Goal: Ask a question

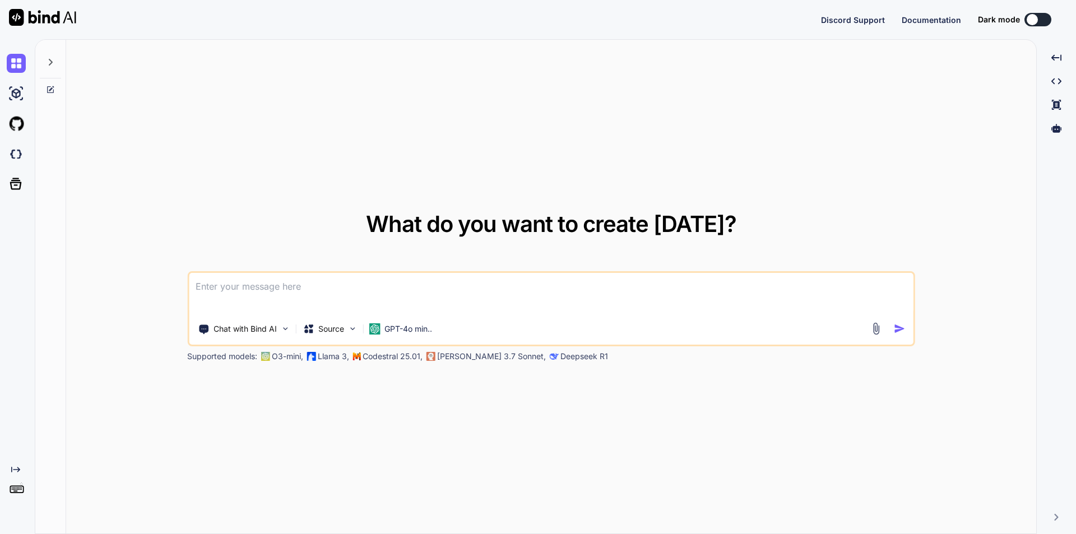
click at [357, 300] on textarea at bounding box center [551, 293] width 724 height 41
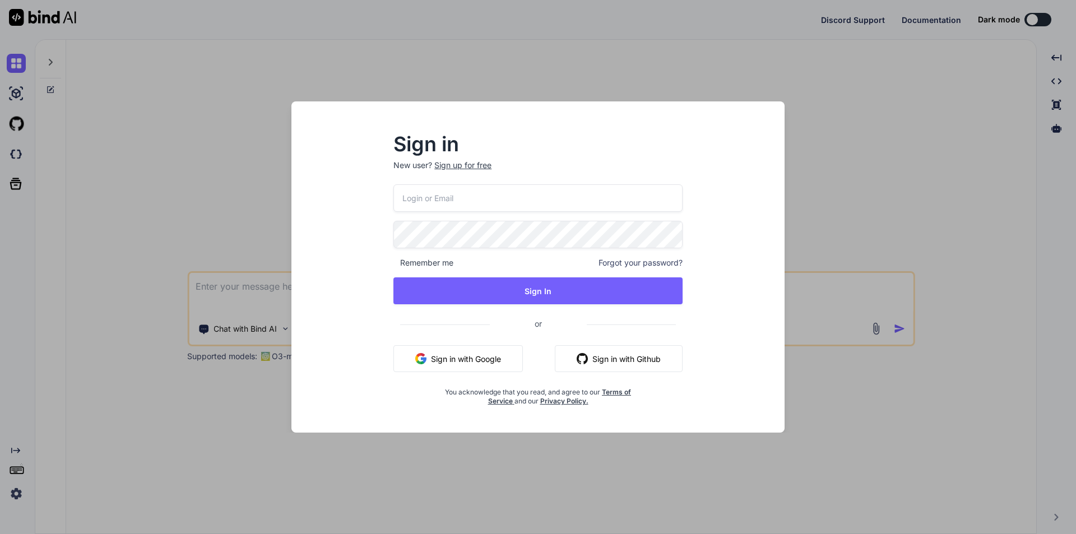
click at [464, 364] on button "Sign in with Google" at bounding box center [457, 358] width 129 height 27
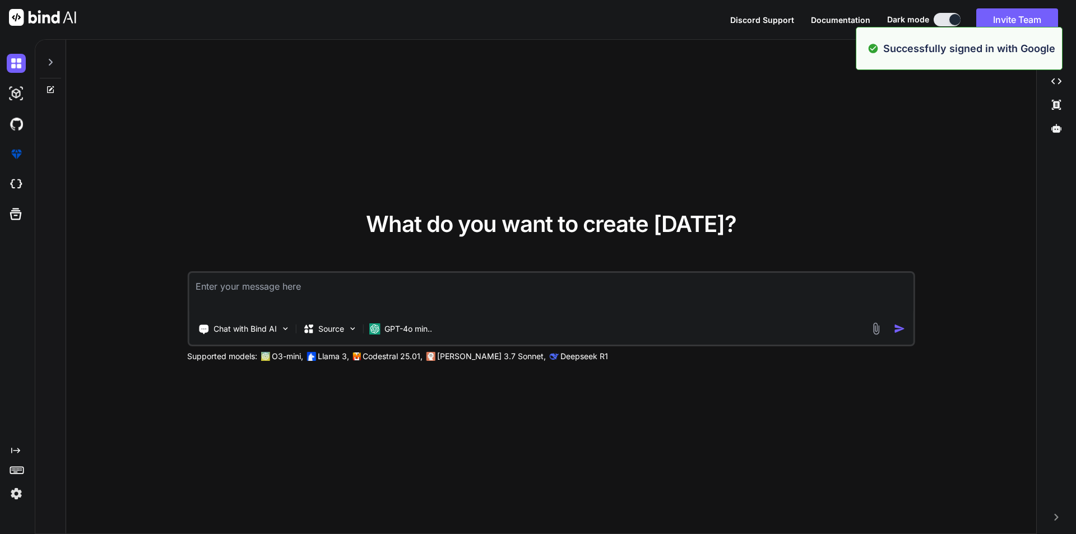
click at [250, 292] on textarea at bounding box center [551, 293] width 724 height 41
paste textarea "This is to inform you about the progress. We had discussed in last meeting and …"
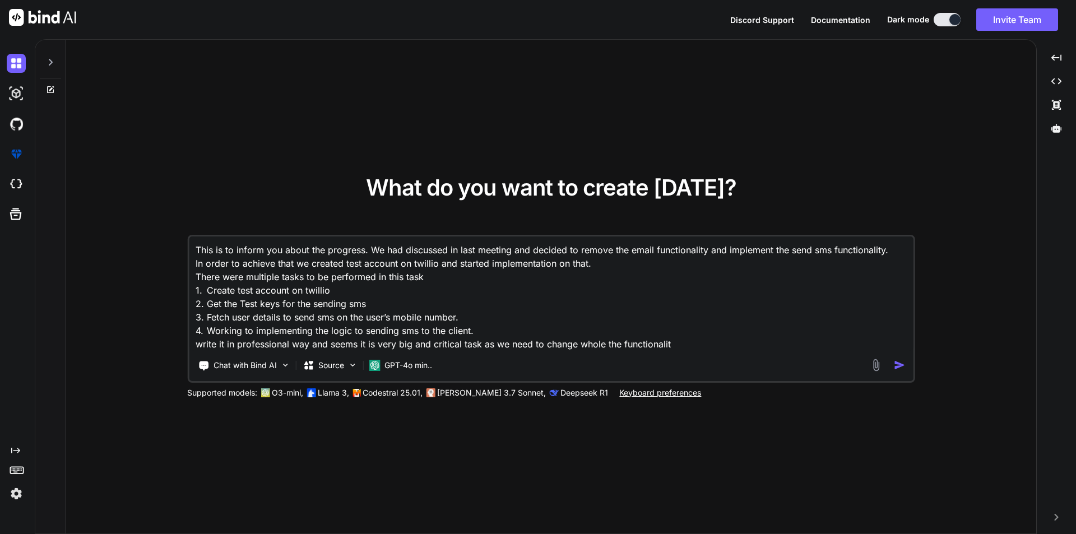
type textarea "This is to inform you about the progress. We had discussed in last meeting and …"
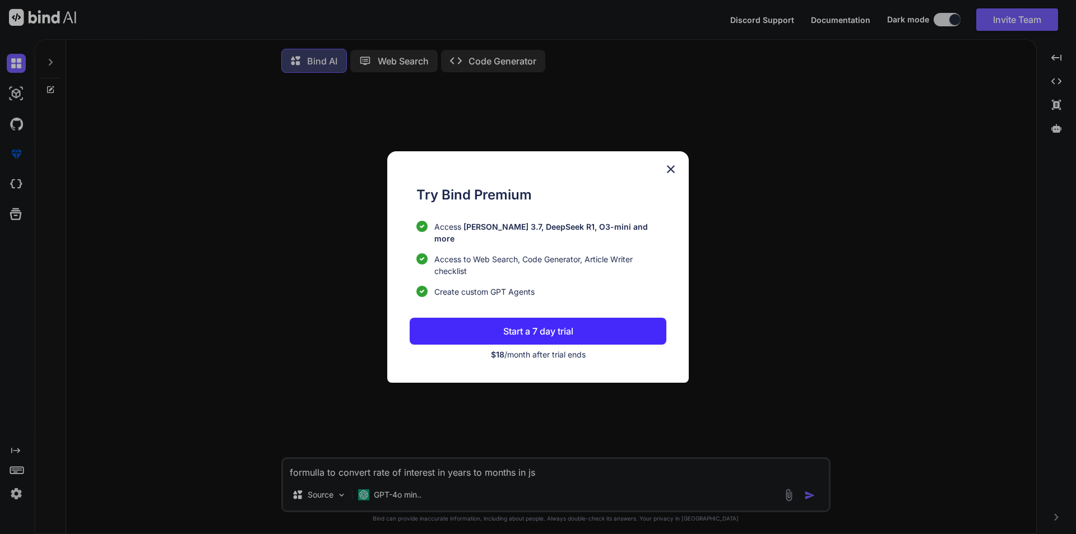
click at [668, 174] on img at bounding box center [670, 168] width 13 height 13
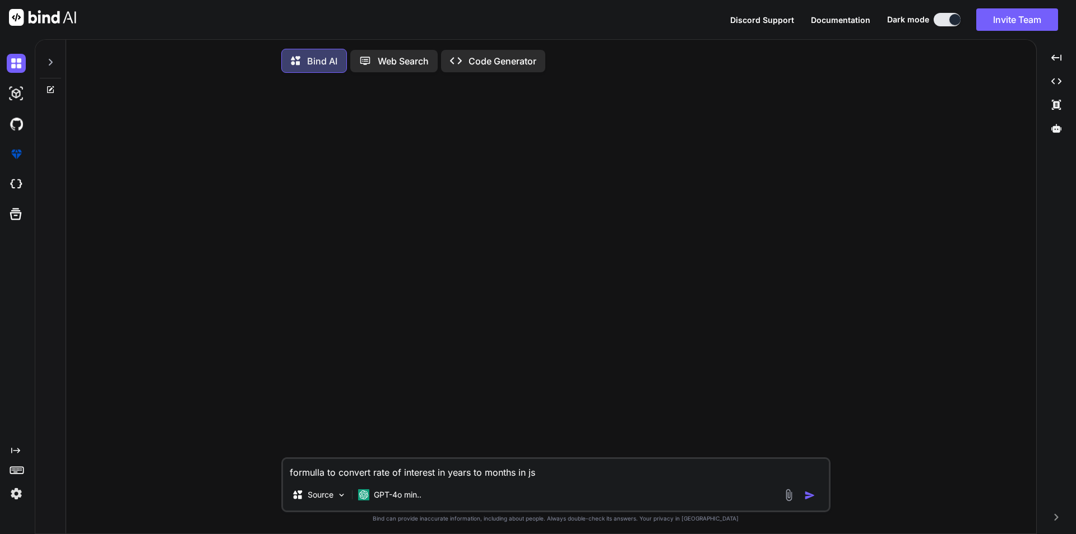
drag, startPoint x: 294, startPoint y: 474, endPoint x: 529, endPoint y: 473, distance: 235.3
click at [529, 473] on textarea "formulla to convert rate of interest in years to months in js" at bounding box center [556, 469] width 546 height 20
